Goal: Transaction & Acquisition: Purchase product/service

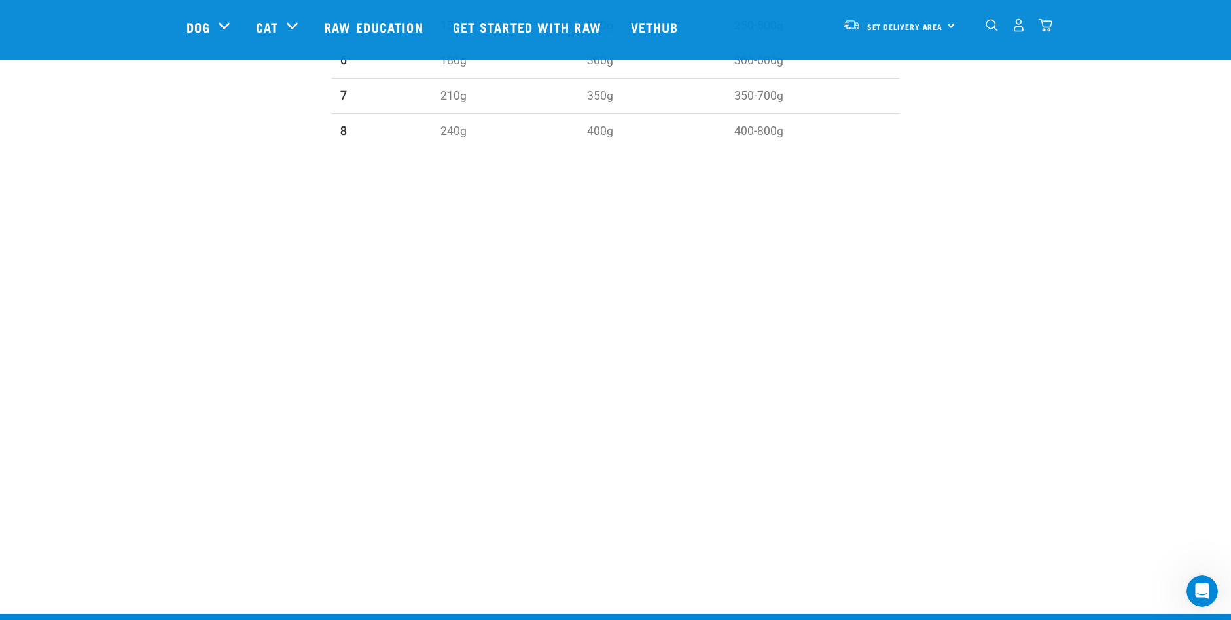
scroll to position [1531, 0]
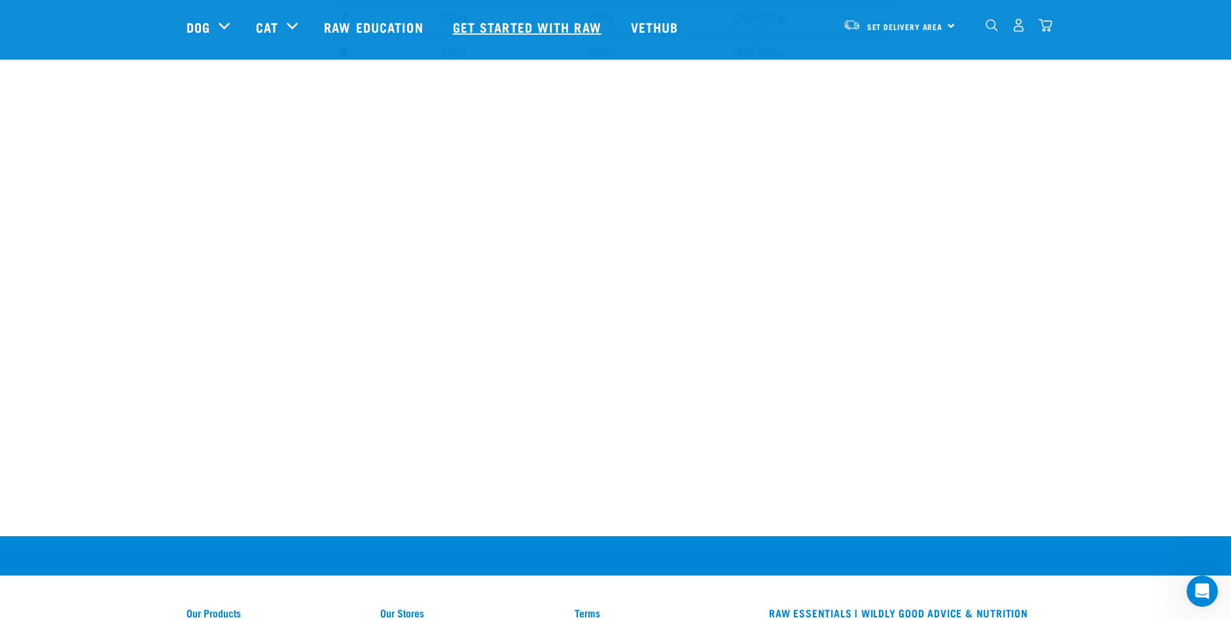
click at [515, 22] on link "Get started with Raw" at bounding box center [529, 27] width 178 height 52
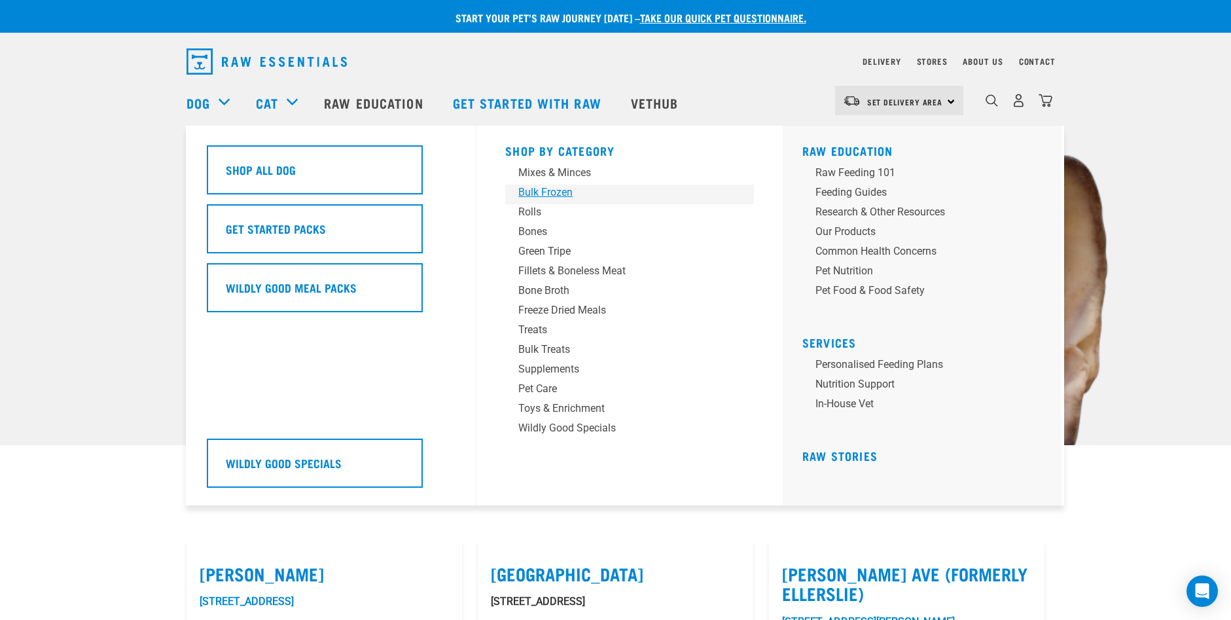
click at [544, 188] on div "Bulk Frozen" at bounding box center [620, 192] width 204 height 16
